Goal: Understand process/instructions

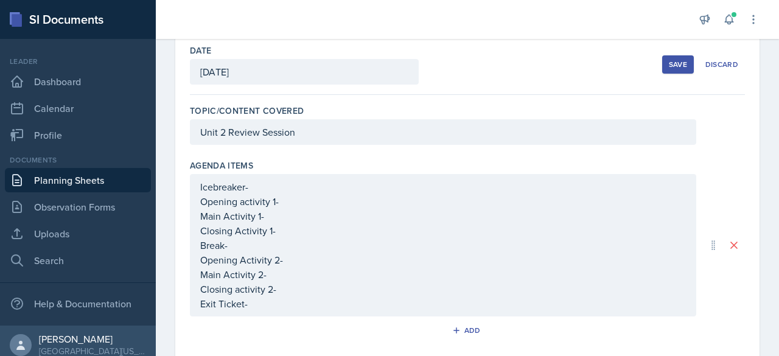
scroll to position [60, 0]
click at [267, 188] on p "Icebreaker-" at bounding box center [443, 187] width 486 height 15
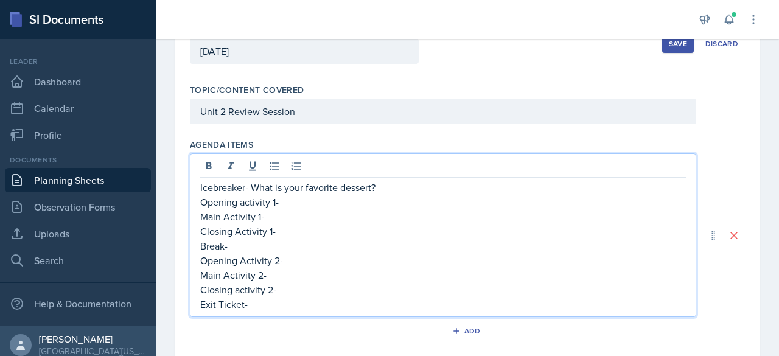
click at [297, 206] on p "Opening activity 1-" at bounding box center [443, 202] width 486 height 15
click at [295, 219] on p "Main Activity 1-" at bounding box center [443, 216] width 486 height 15
click at [287, 233] on p "Closing Activity 1-" at bounding box center [443, 231] width 486 height 15
click at [275, 248] on p "Break-" at bounding box center [443, 246] width 486 height 15
click at [300, 260] on p "Opening Activity 2-" at bounding box center [443, 260] width 486 height 15
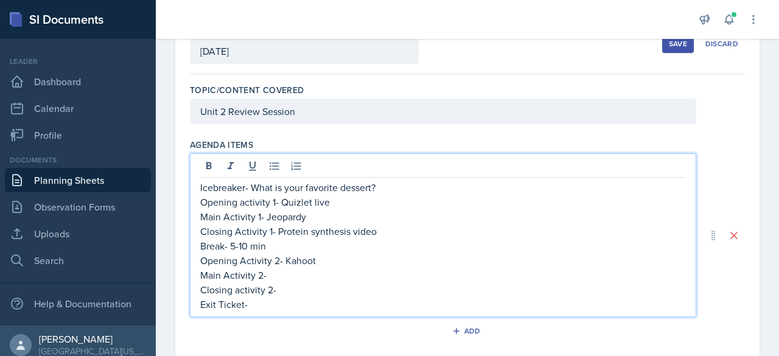
click at [304, 276] on p "Main Activity 2-" at bounding box center [443, 275] width 486 height 15
click at [297, 292] on p "Closing activity 2-" at bounding box center [443, 290] width 486 height 15
click at [279, 308] on p "Exit Ticket-" at bounding box center [443, 304] width 486 height 15
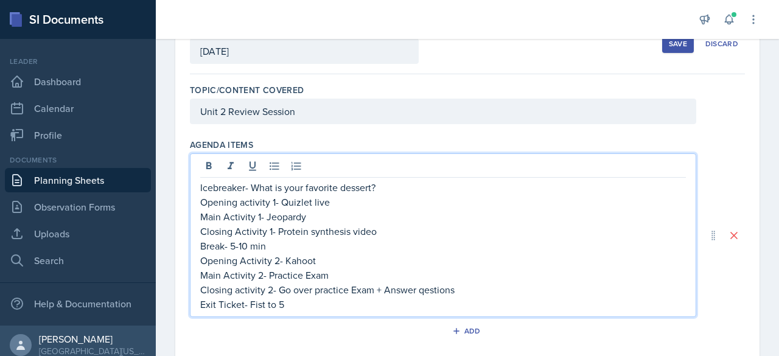
click at [432, 289] on p "Closing activity 2- Go over practice Exam + Answer qestions" at bounding box center [443, 290] width 486 height 15
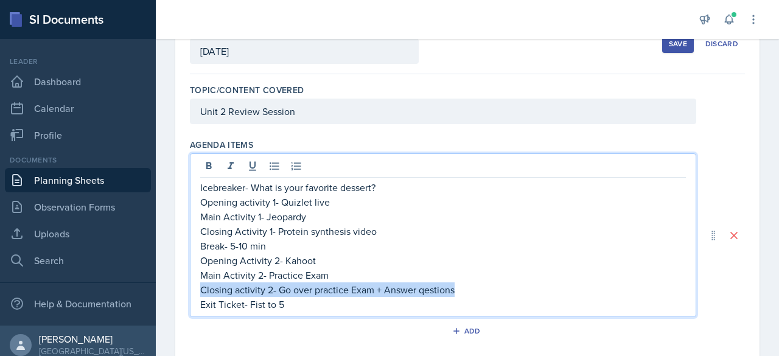
click at [432, 289] on p "Closing activity 2- Go over practice Exam + Answer qestions" at bounding box center [443, 290] width 486 height 15
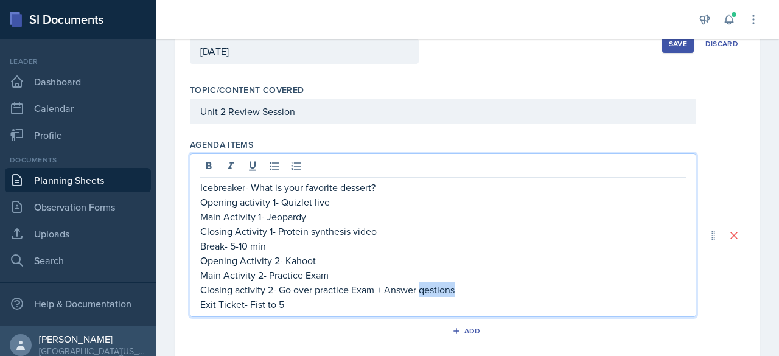
click at [432, 289] on p "Closing activity 2- Go over practice Exam + Answer qestions" at bounding box center [443, 290] width 486 height 15
click at [373, 247] on p "Break- 5-10 min" at bounding box center [443, 246] width 486 height 15
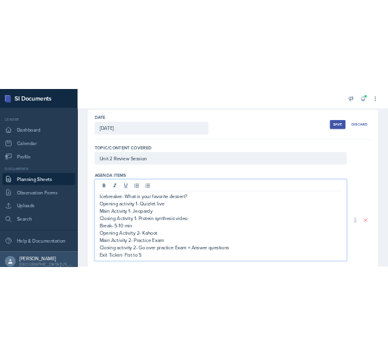
scroll to position [55, 0]
